Goal: Use online tool/utility: Utilize a website feature to perform a specific function

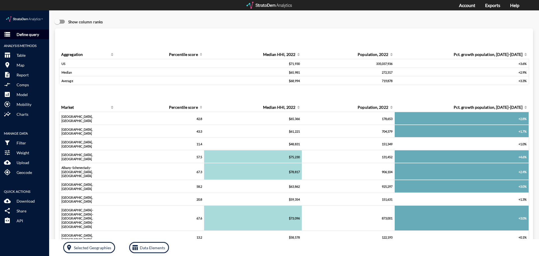
click p "Define query"
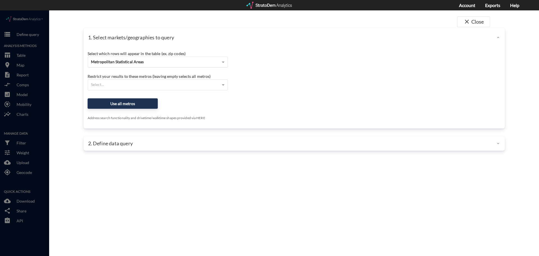
click span "Metropolitan Statistical Areas"
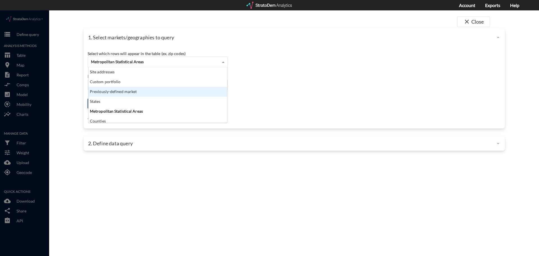
click div "Previously-defined market"
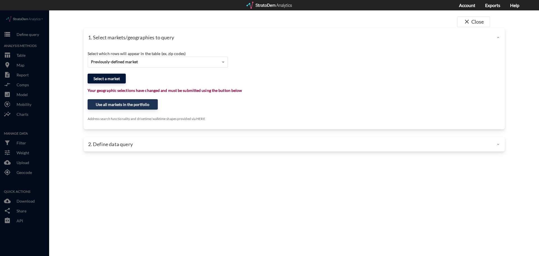
click button "Select a market"
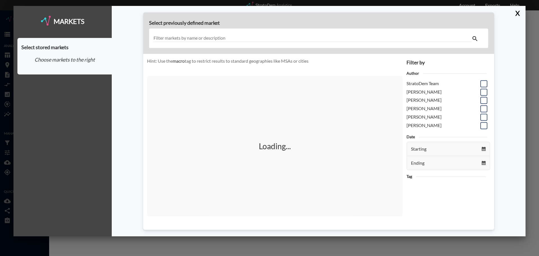
click at [248, 35] on input "text" at bounding box center [312, 39] width 318 height 8
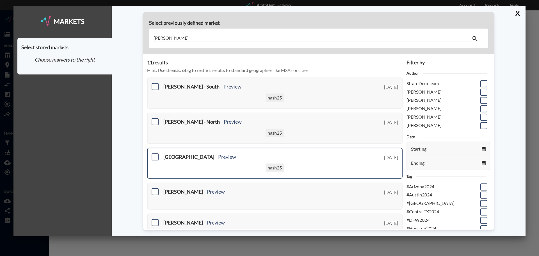
type input "[PERSON_NAME]"
click at [218, 156] on link "Preview" at bounding box center [227, 156] width 18 height 6
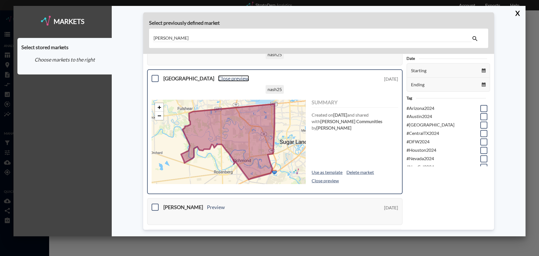
scroll to position [84, 0]
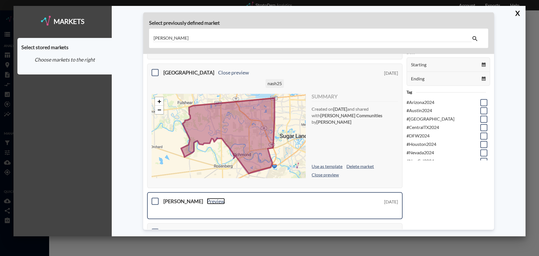
click at [207, 199] on link "Preview" at bounding box center [216, 201] width 18 height 6
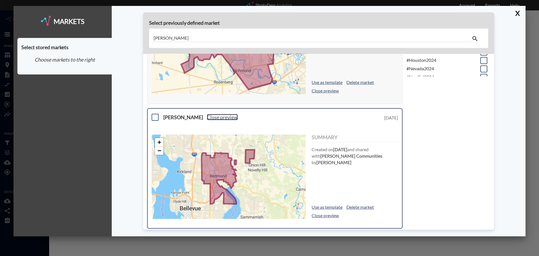
scroll to position [168, 0]
click at [156, 118] on span at bounding box center [154, 116] width 7 height 7
click at [154, 114] on input "checkbox" at bounding box center [154, 114] width 0 height 0
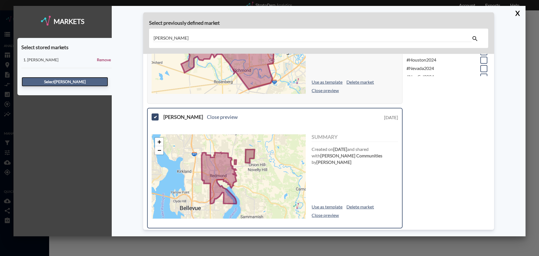
click at [80, 82] on button "Select [PERSON_NAME]" at bounding box center [65, 82] width 86 height 10
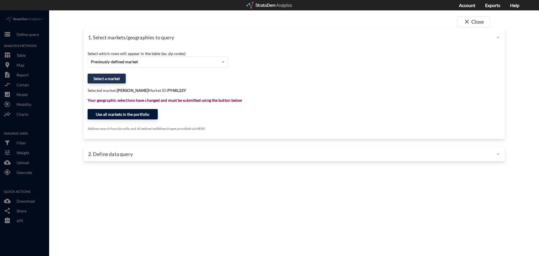
click button "Use all markets in the portfolio"
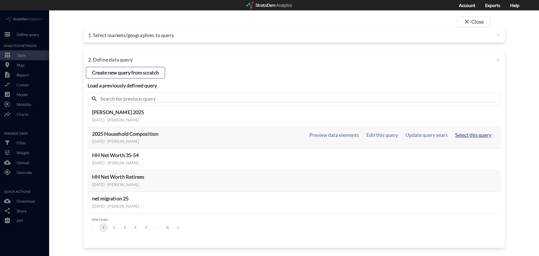
click button "Select this query"
